Goal: Information Seeking & Learning: Learn about a topic

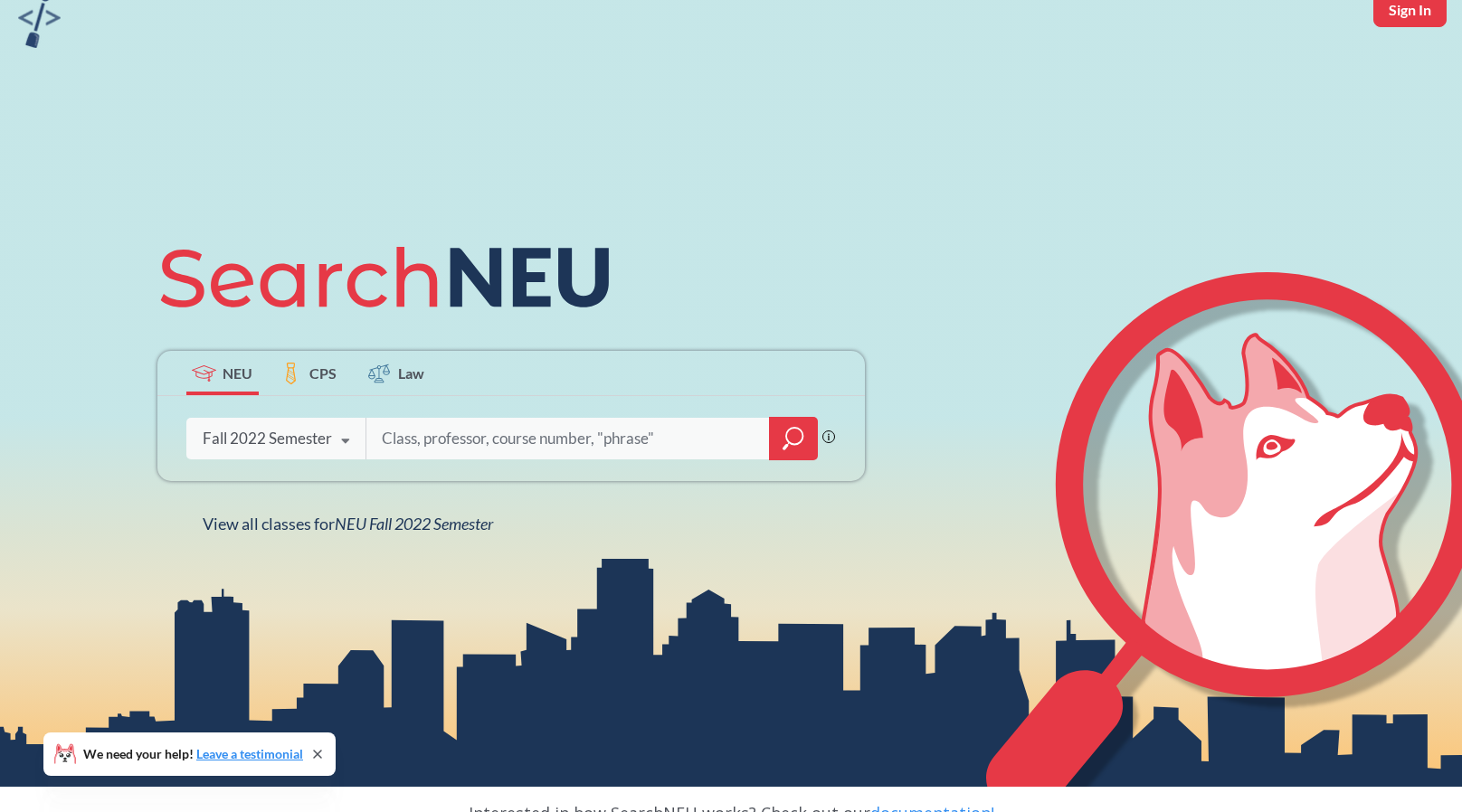
scroll to position [181, 0]
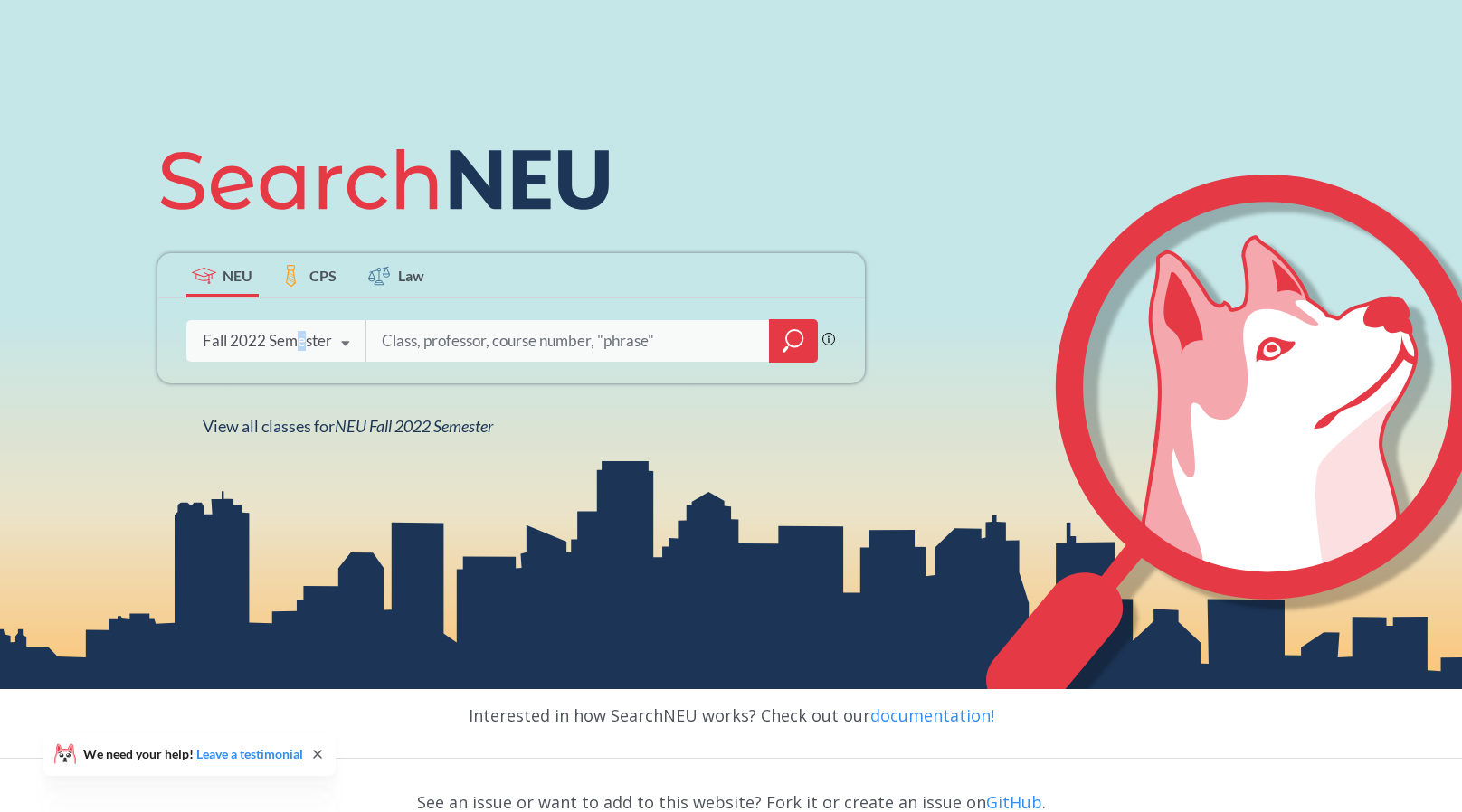
click at [300, 339] on div "Fall 2022 Semester" at bounding box center [267, 341] width 129 height 20
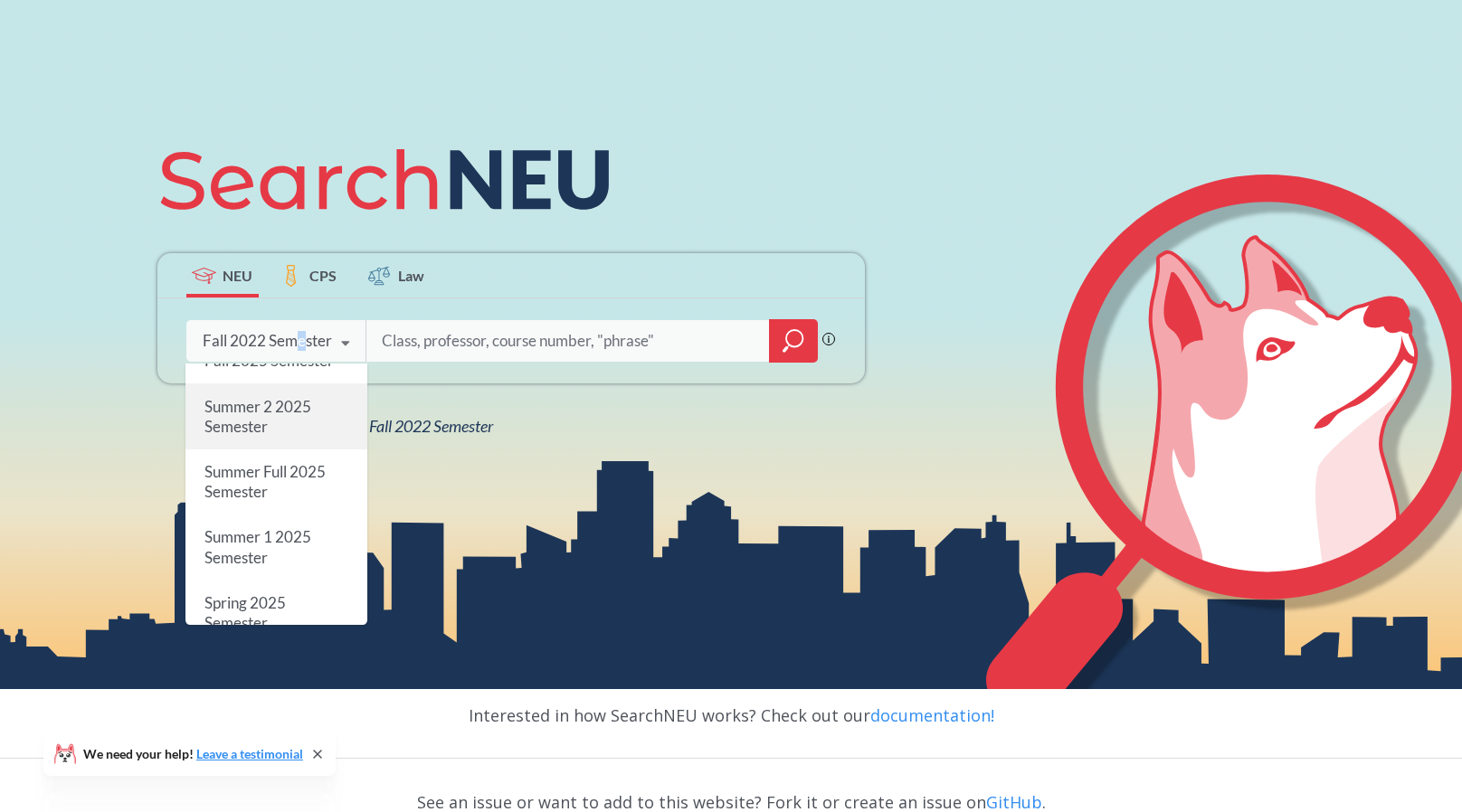
scroll to position [0, 0]
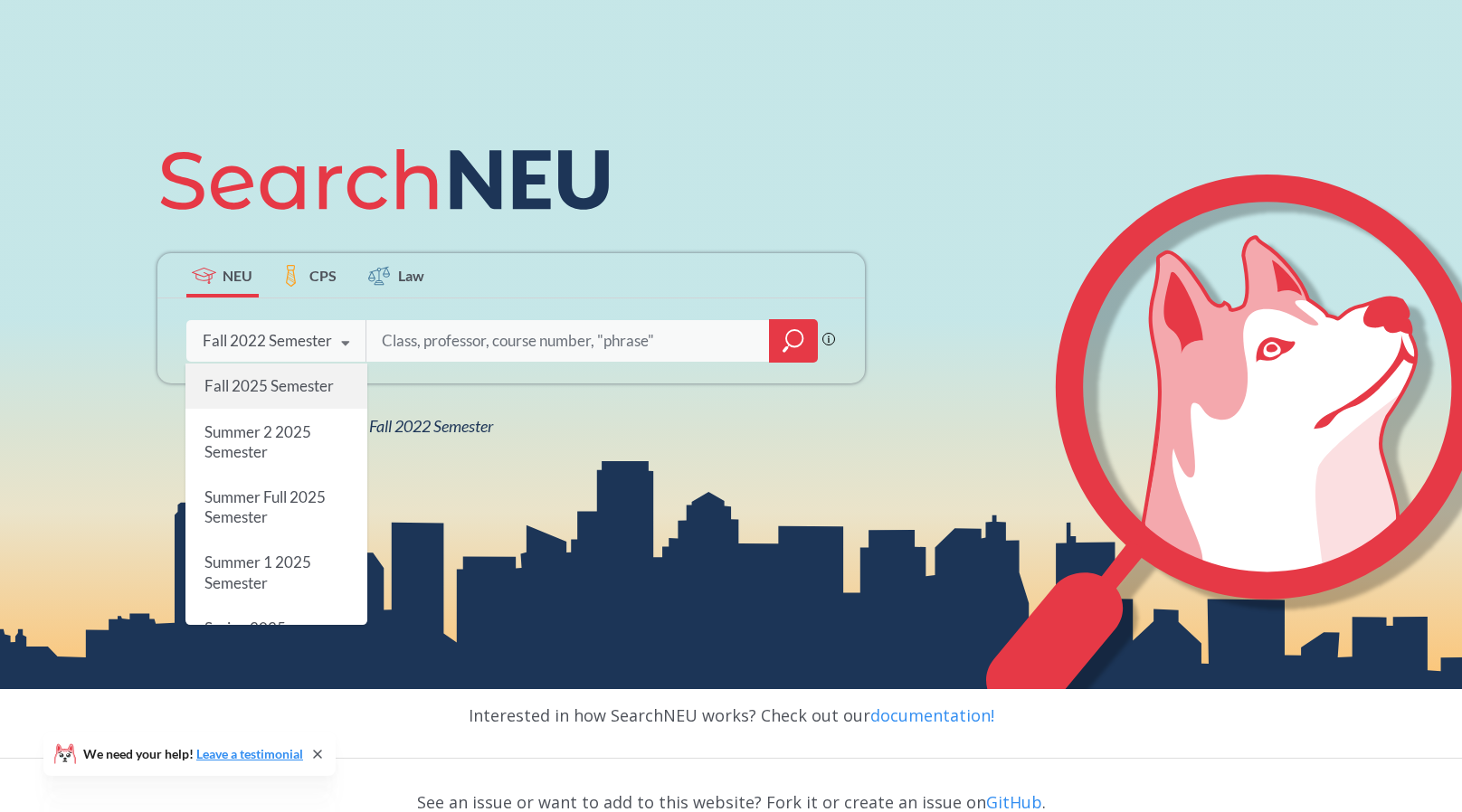
click at [308, 396] on span "Fall 2025 Semester" at bounding box center [268, 386] width 129 height 19
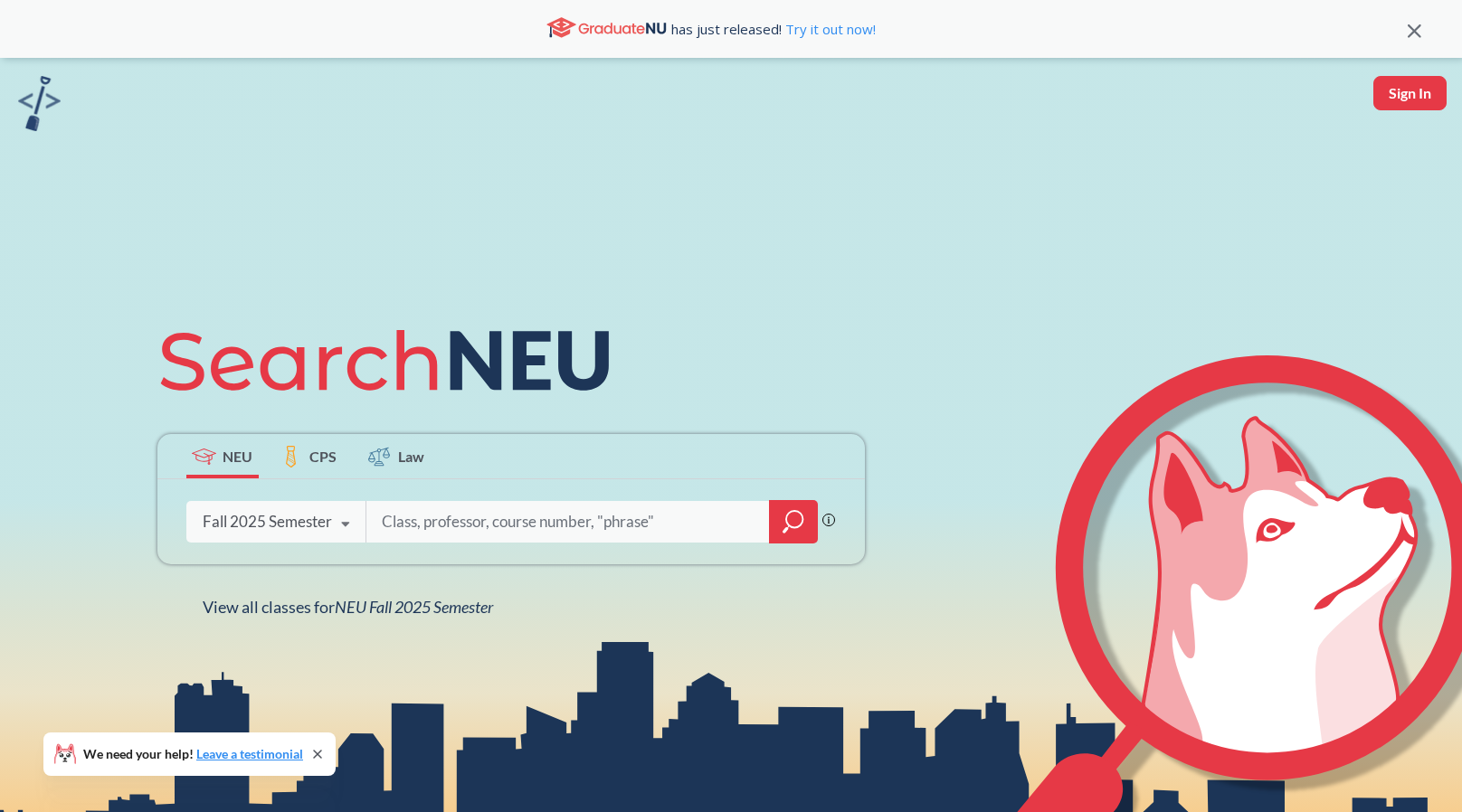
click at [517, 527] on input "search" at bounding box center [569, 522] width 377 height 38
type input "difference and diversity"
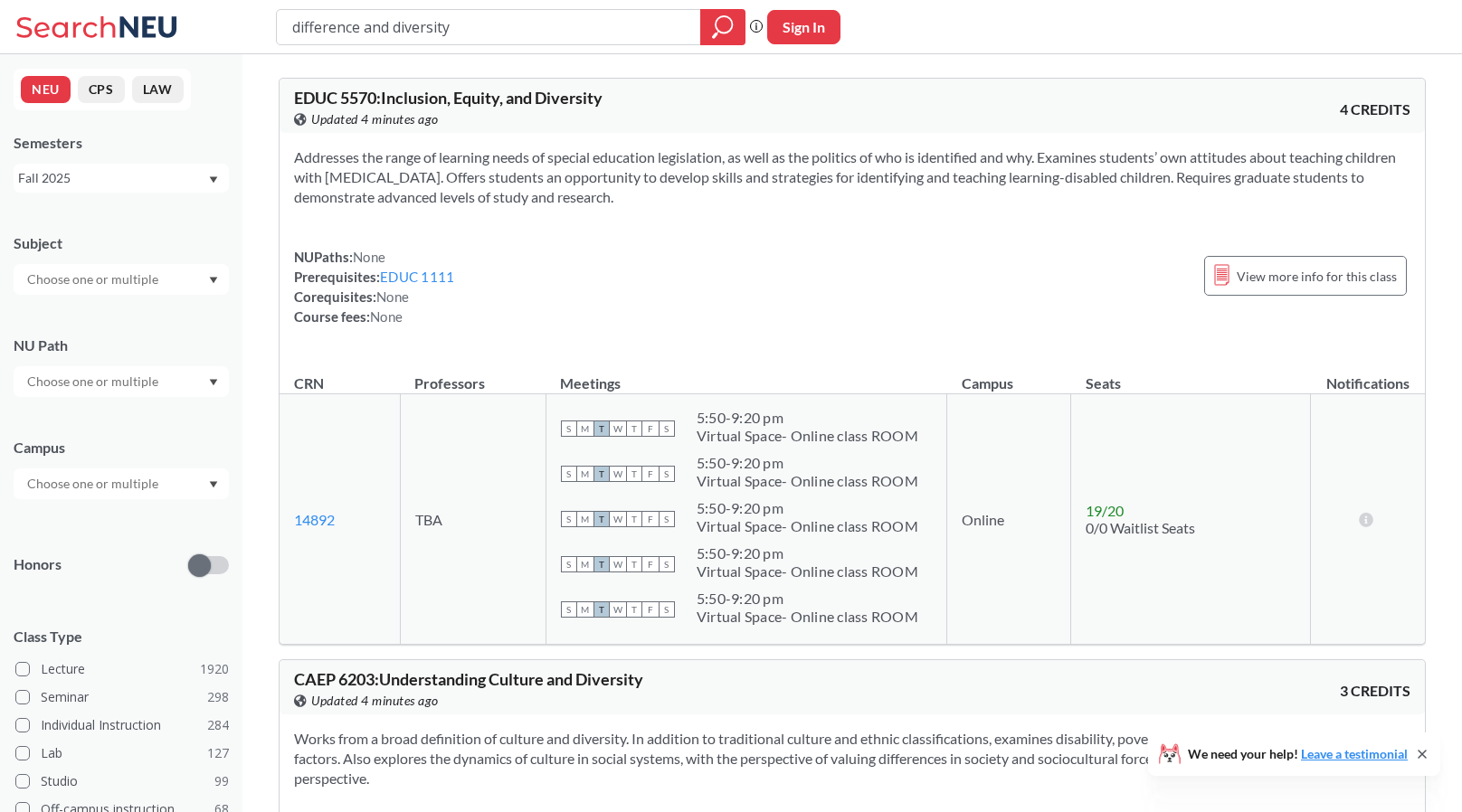
click at [113, 283] on input "text" at bounding box center [94, 279] width 152 height 22
type input "d"
click at [106, 532] on div "Honors" at bounding box center [121, 554] width 216 height 65
click at [134, 396] on div at bounding box center [121, 382] width 216 height 31
click at [117, 385] on input "text" at bounding box center [94, 382] width 152 height 22
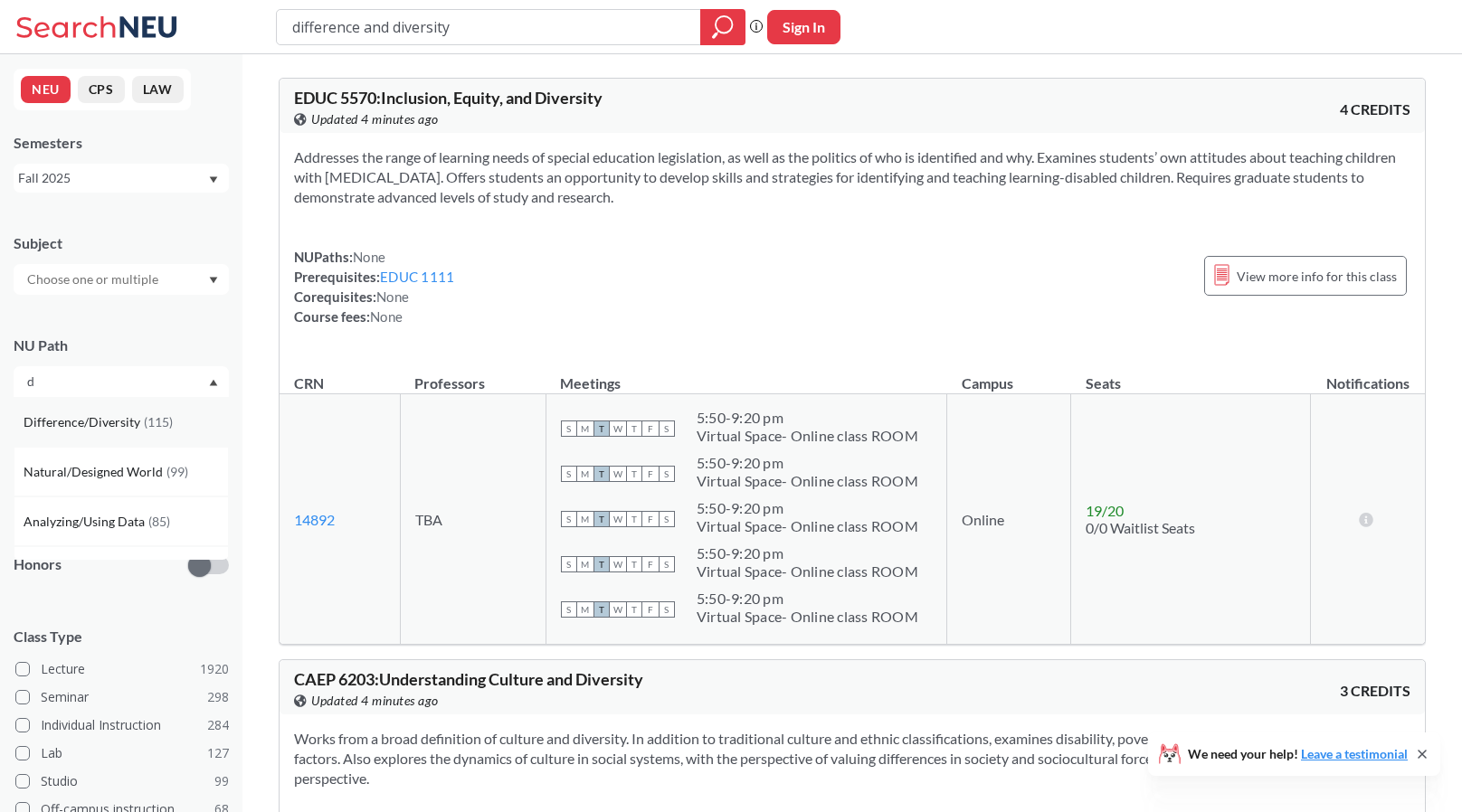
type input "d"
click at [146, 421] on span "( 115 )" at bounding box center [158, 421] width 29 height 15
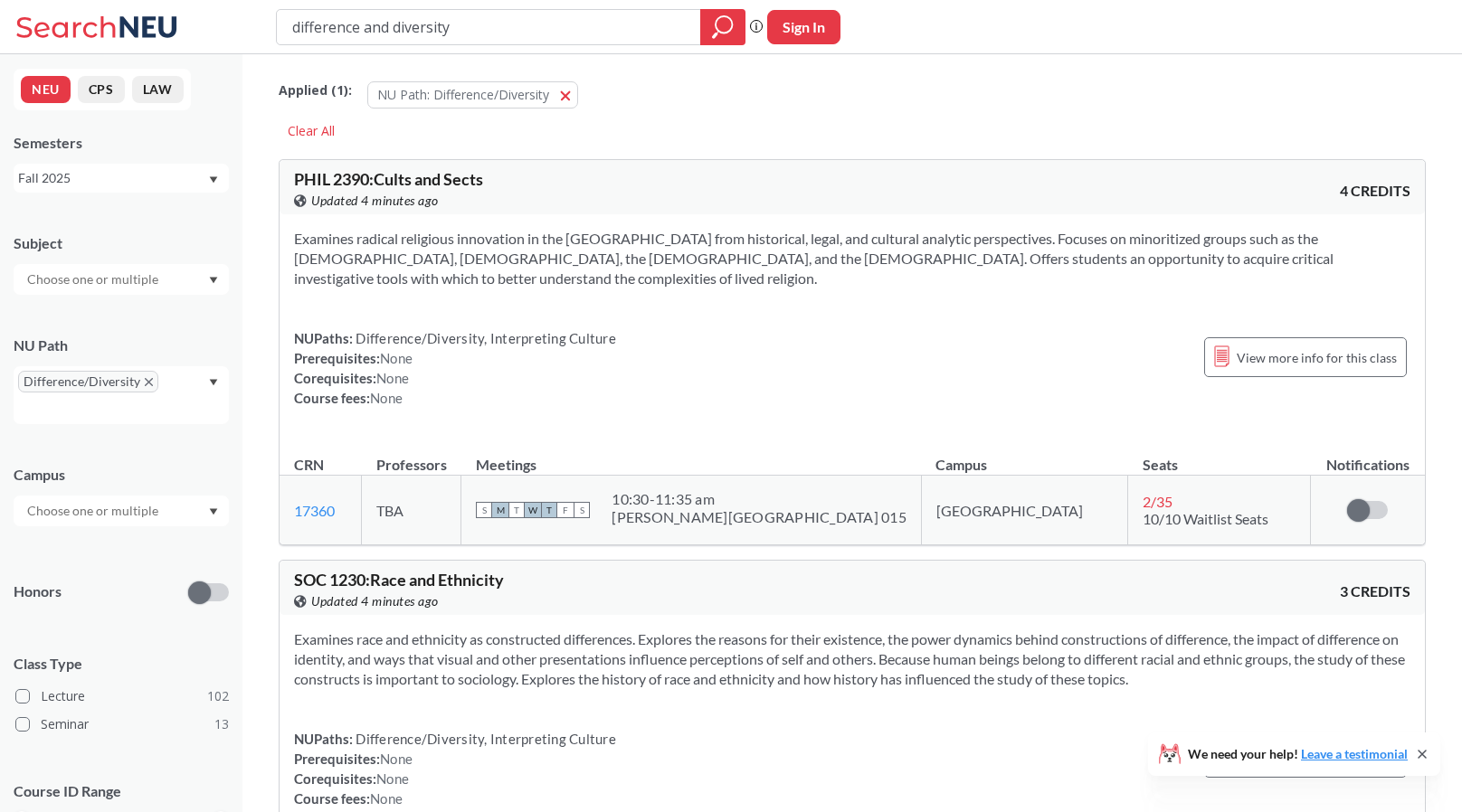
drag, startPoint x: 565, startPoint y: 35, endPoint x: 227, endPoint y: 64, distance: 339.2
click at [713, 33] on icon "magnifying glass" at bounding box center [723, 27] width 22 height 25
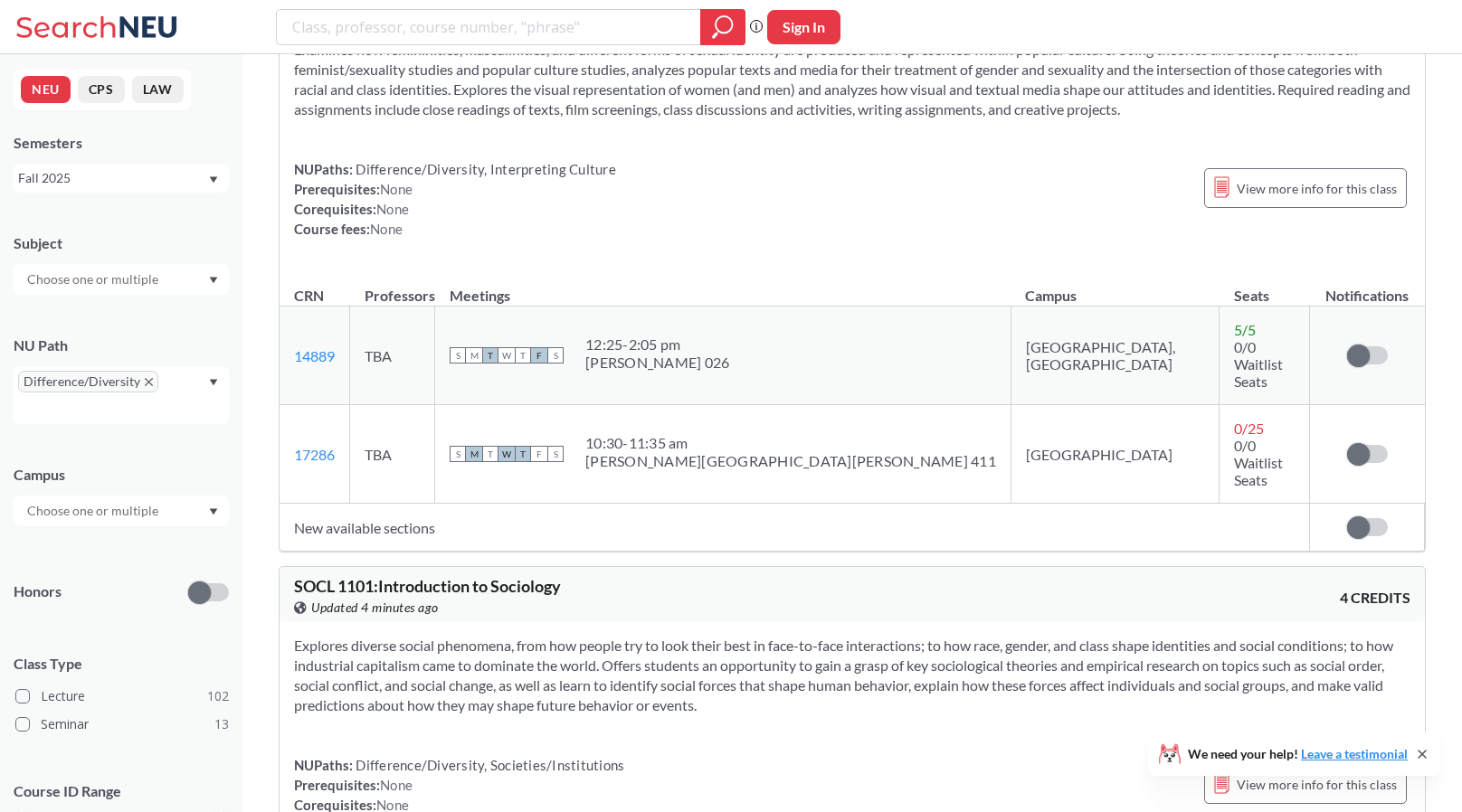
scroll to position [2531, 0]
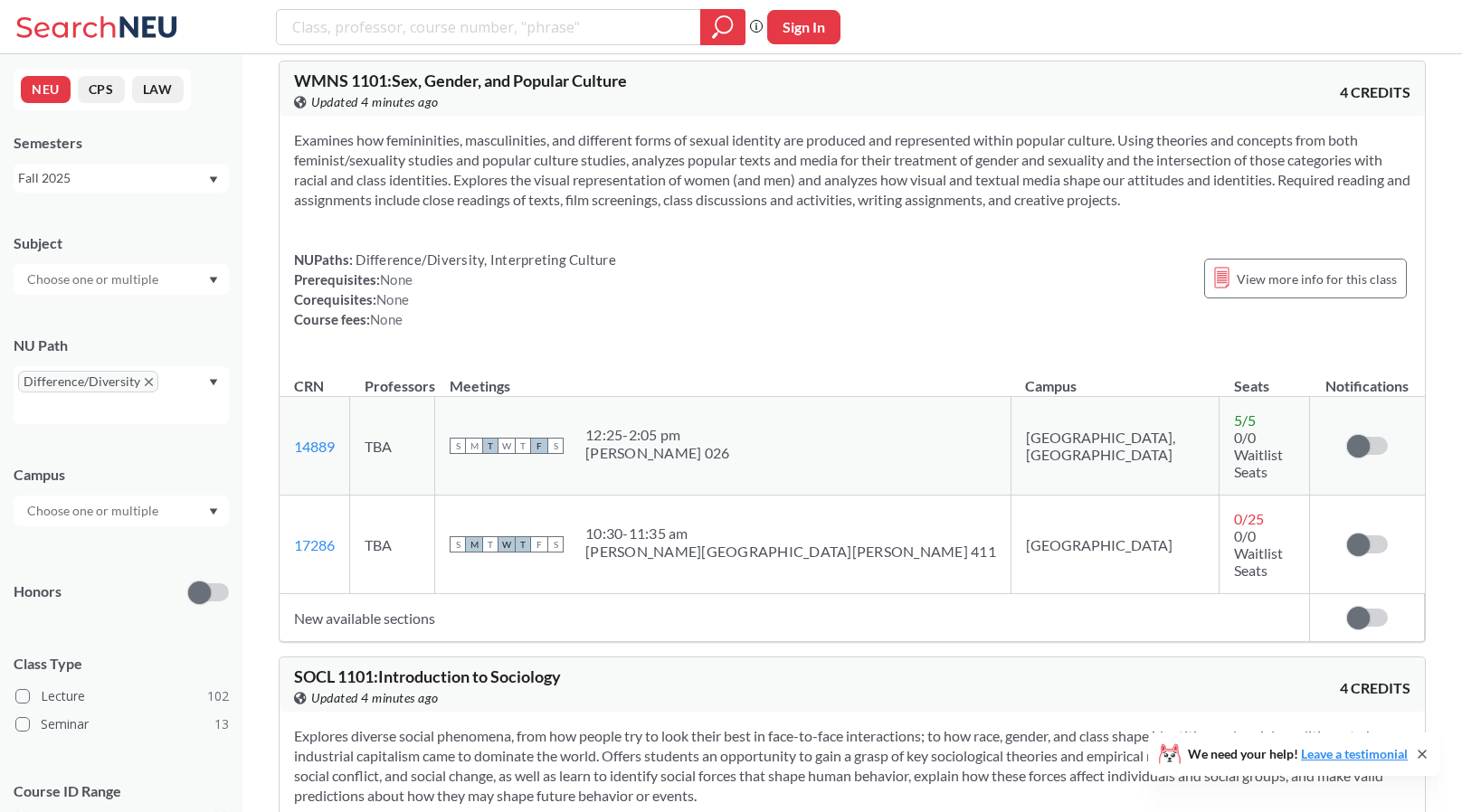
click at [407, 594] on td "New available sections" at bounding box center [794, 617] width 1031 height 48
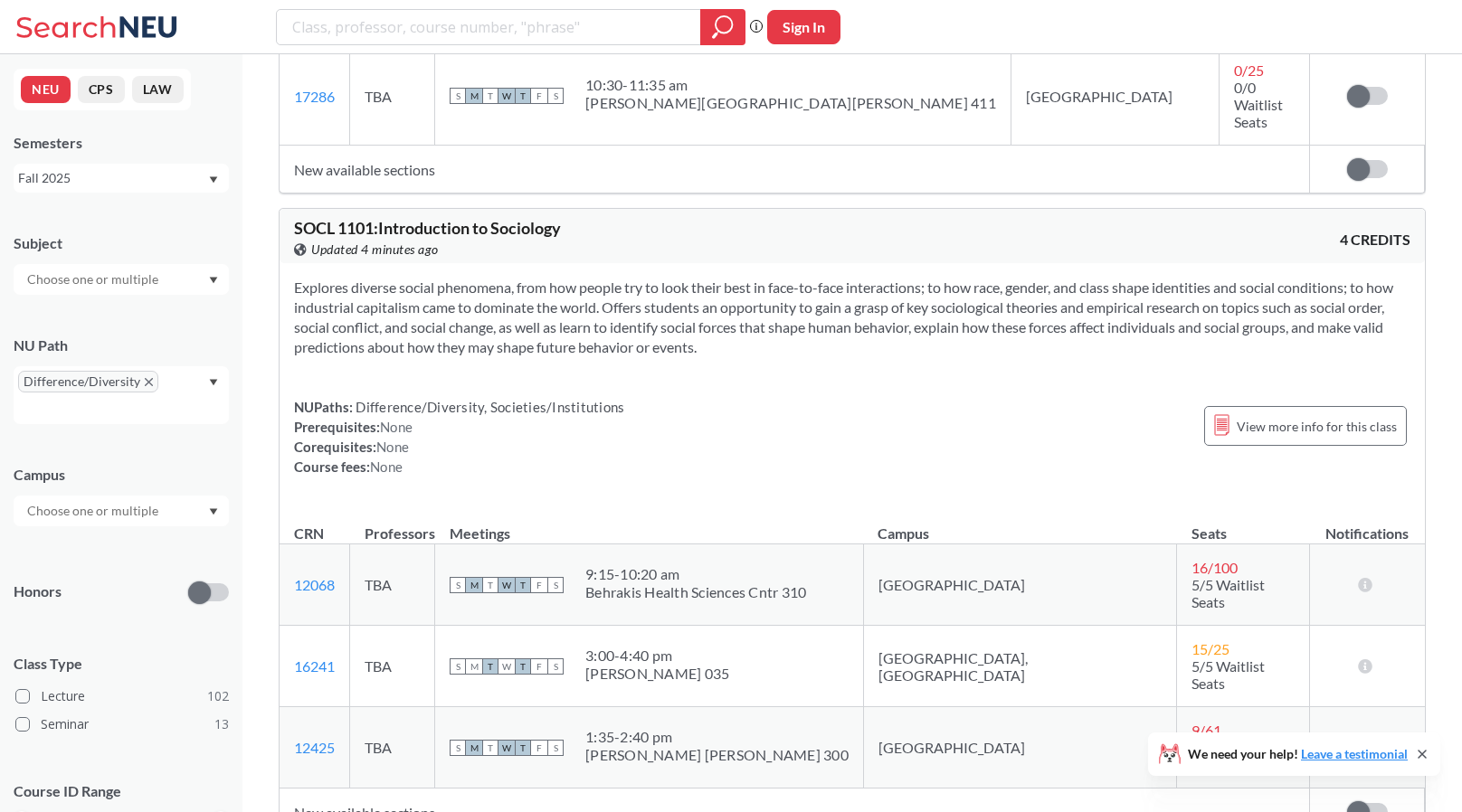
scroll to position [2984, 0]
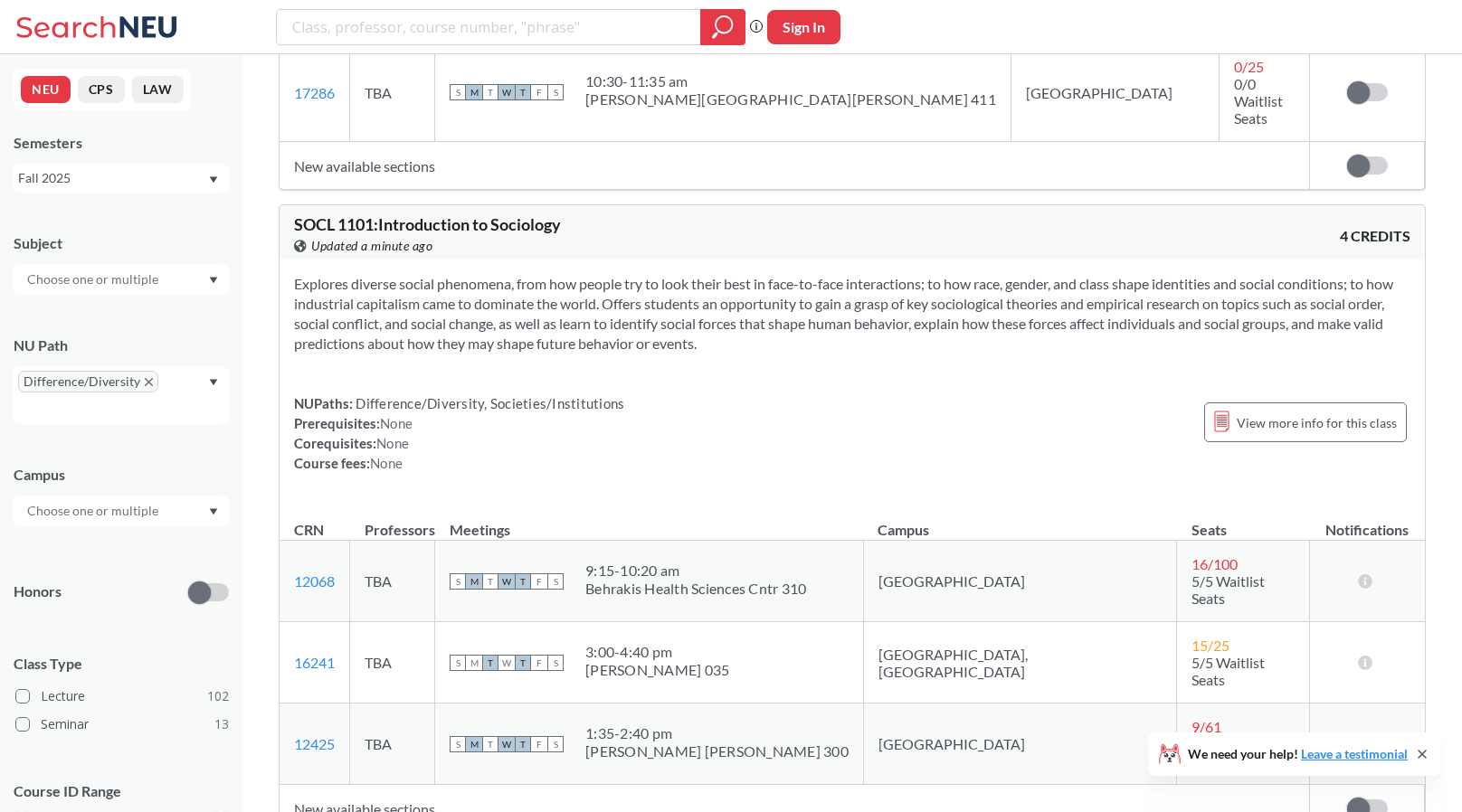
click at [328, 215] on span "SOCL 1101 : Introduction to Sociology" at bounding box center [427, 225] width 267 height 20
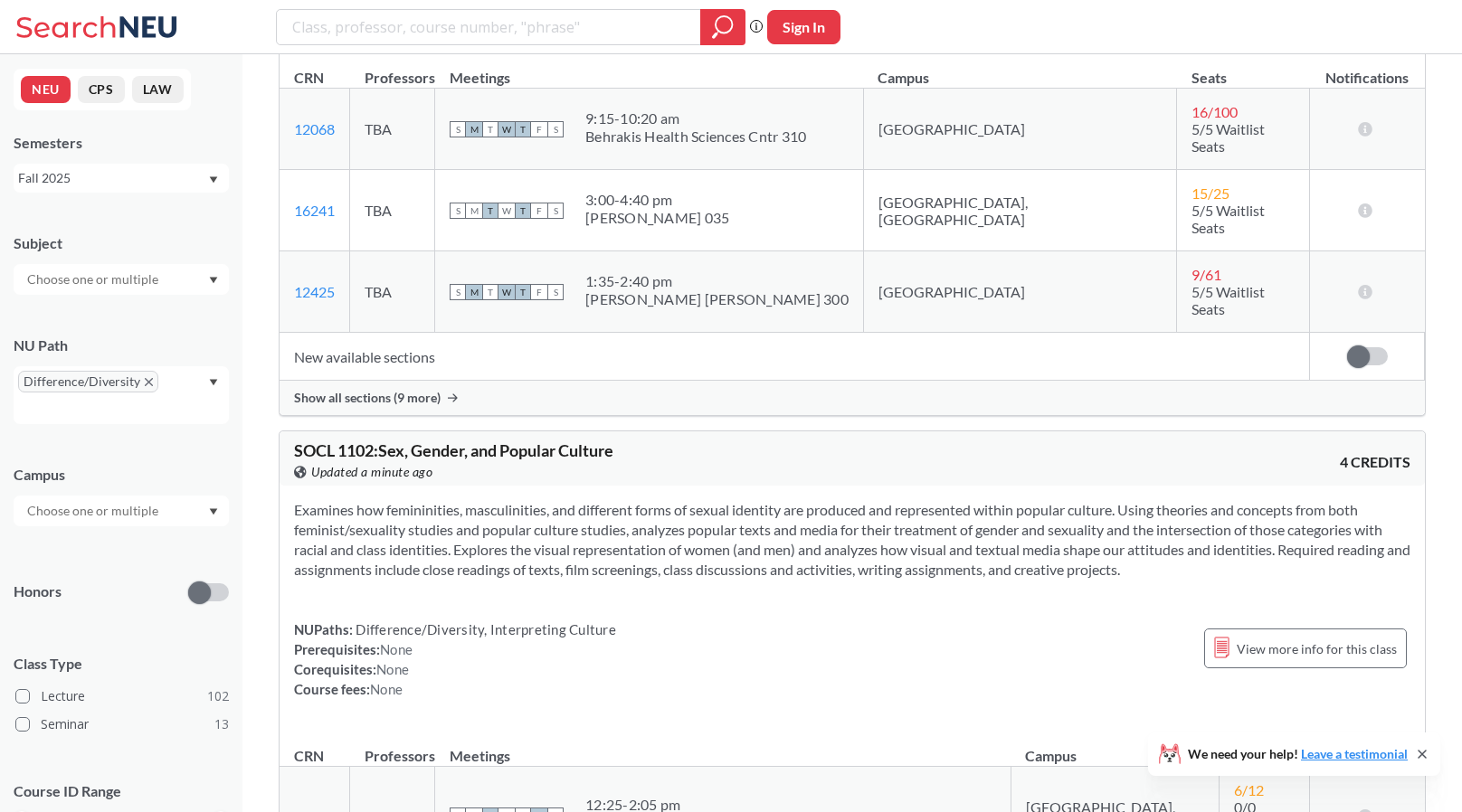
scroll to position [3074, 0]
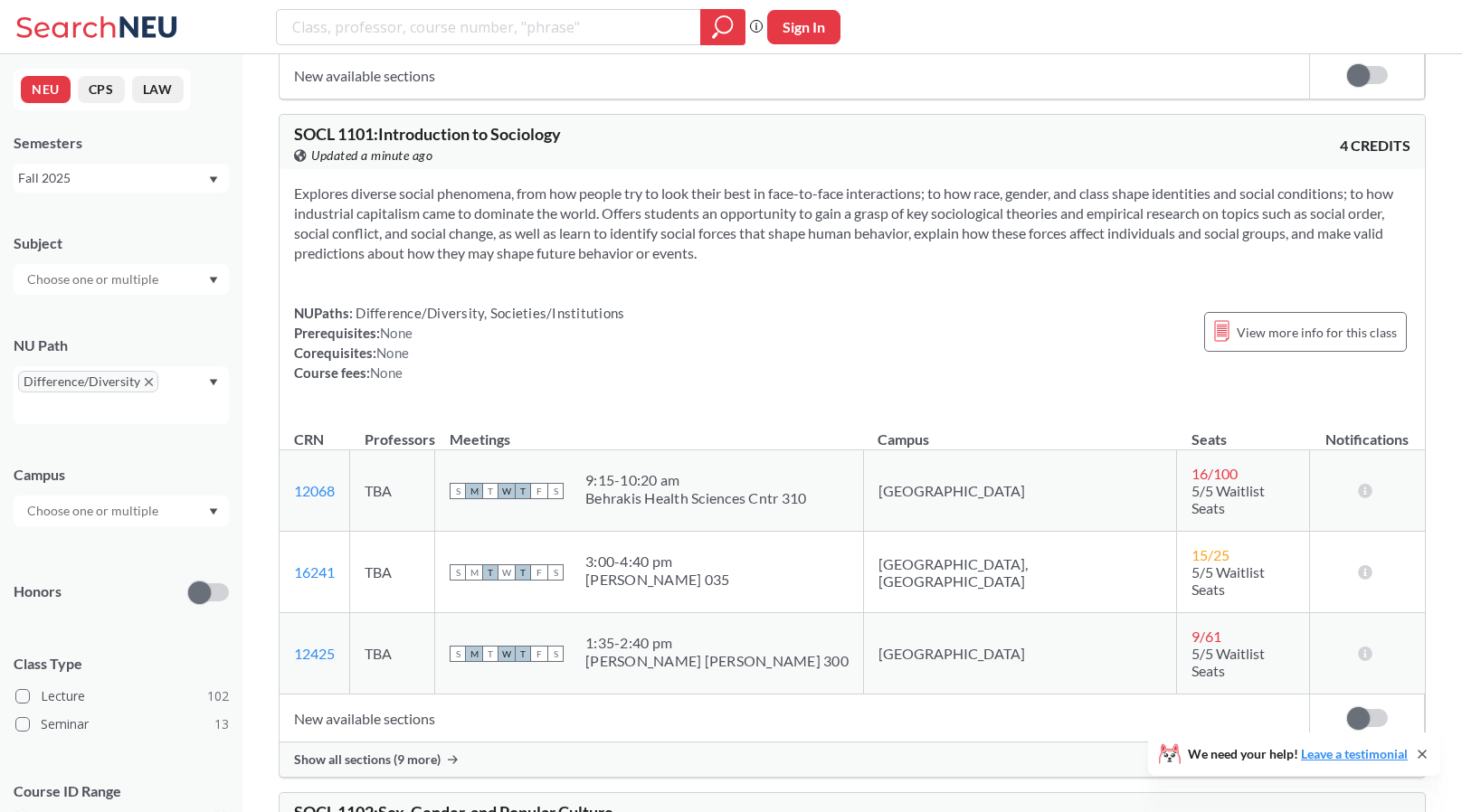
click at [342, 751] on span "Show all sections (9 more)" at bounding box center [367, 759] width 146 height 16
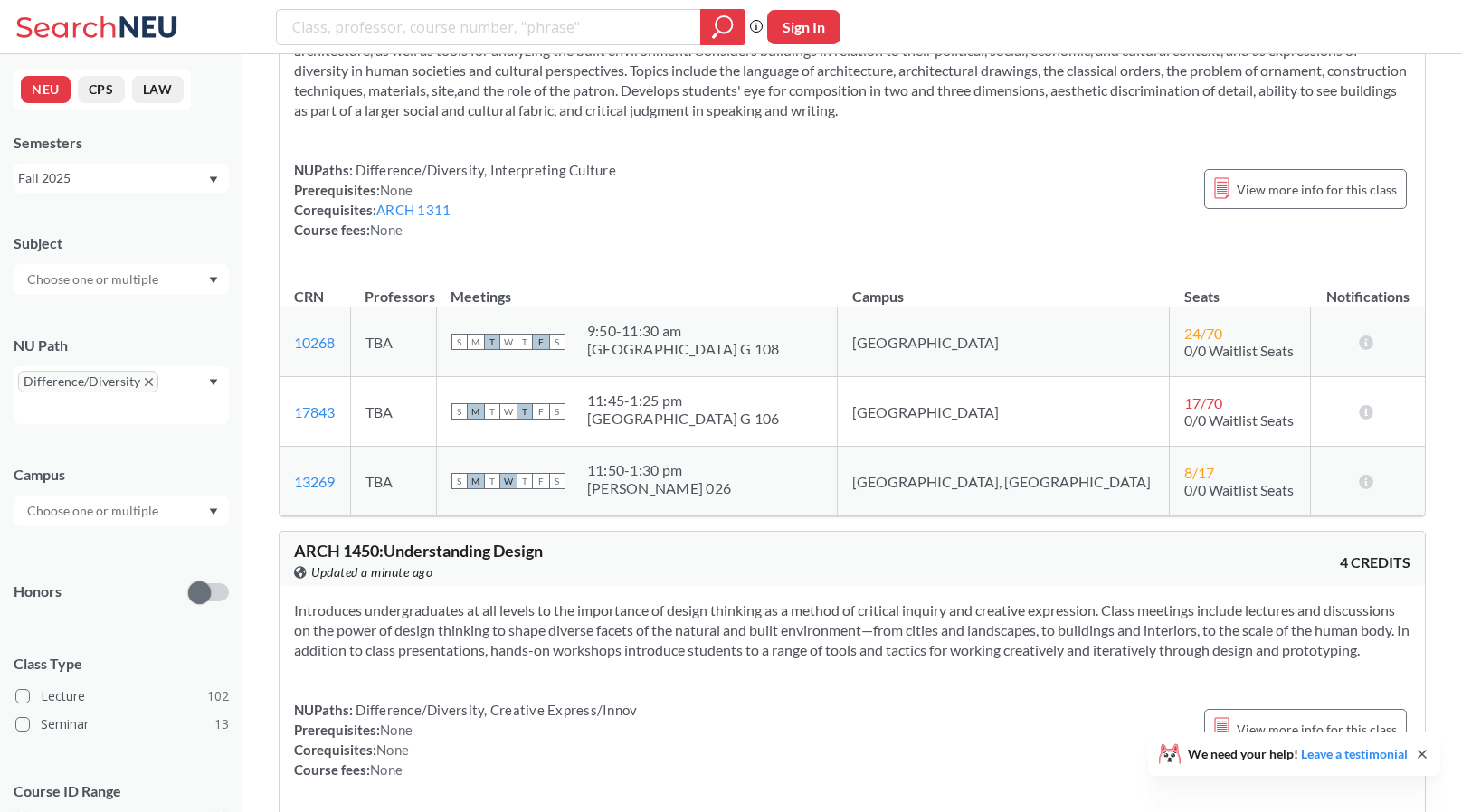
scroll to position [16276, 0]
